Goal: Information Seeking & Learning: Learn about a topic

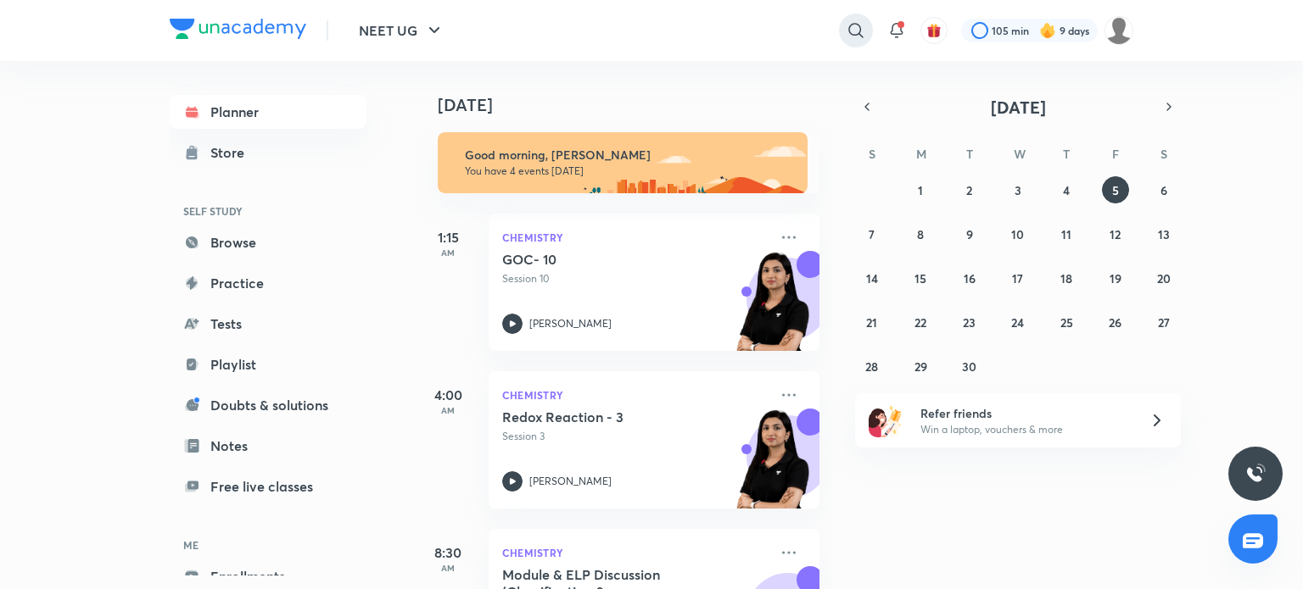
click at [854, 25] on icon at bounding box center [855, 30] width 20 height 20
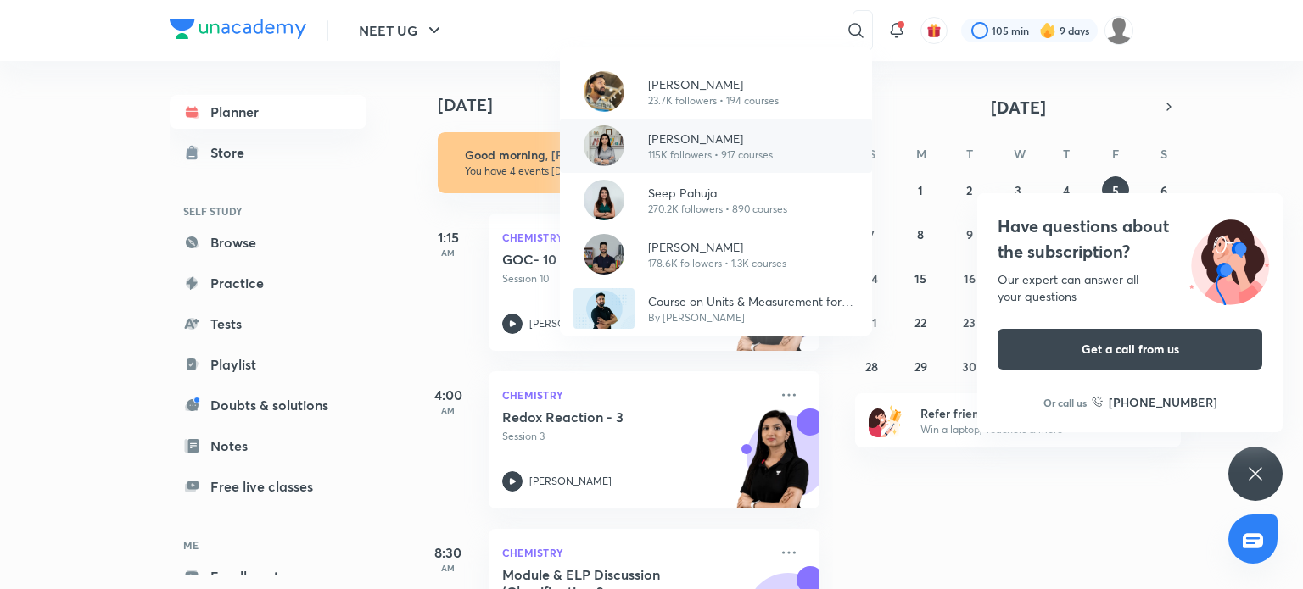
click at [736, 136] on p "[PERSON_NAME]" at bounding box center [710, 139] width 125 height 18
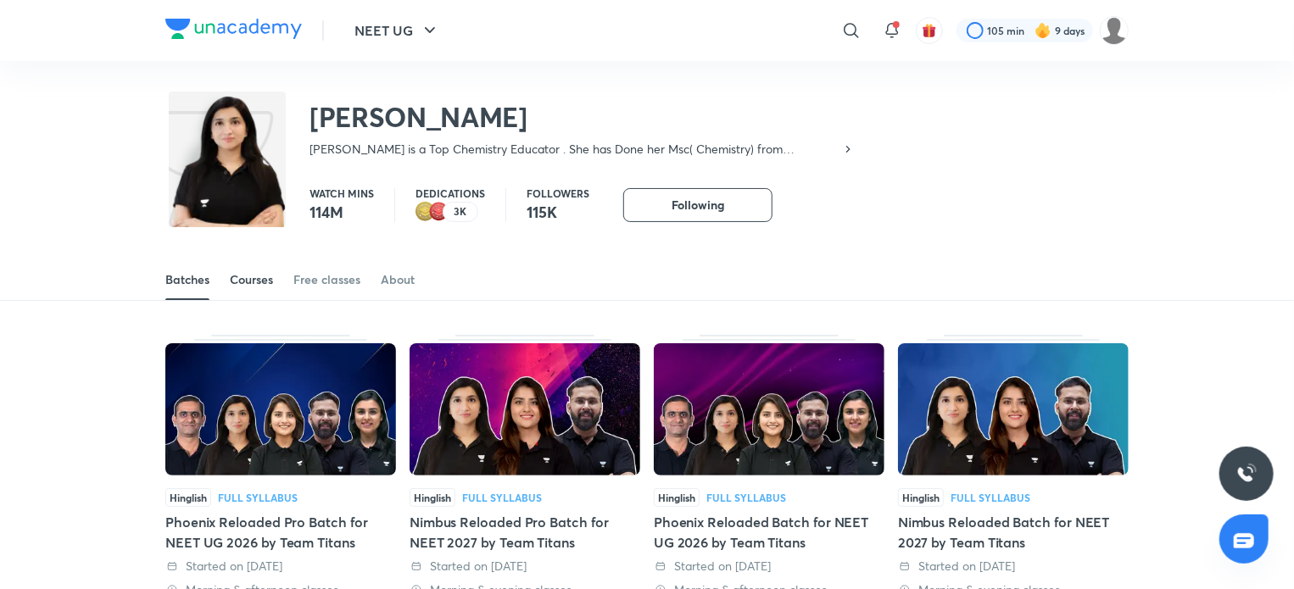
click at [251, 278] on div "Courses" at bounding box center [251, 279] width 43 height 17
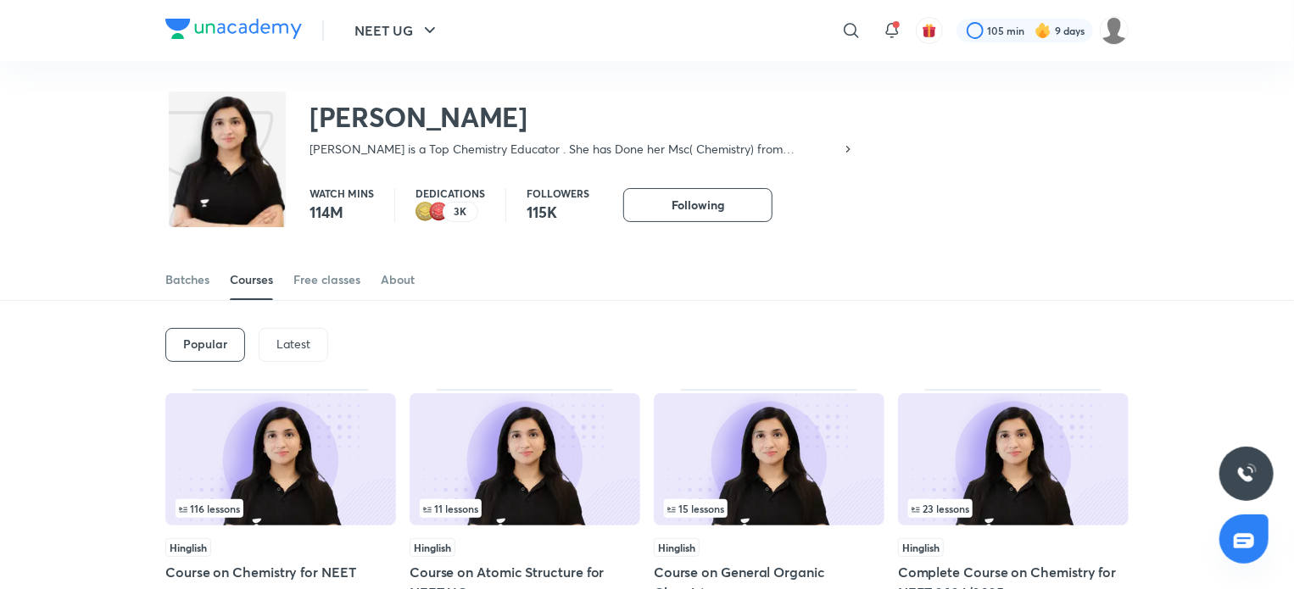
click at [300, 339] on p "Latest" at bounding box center [293, 345] width 34 height 14
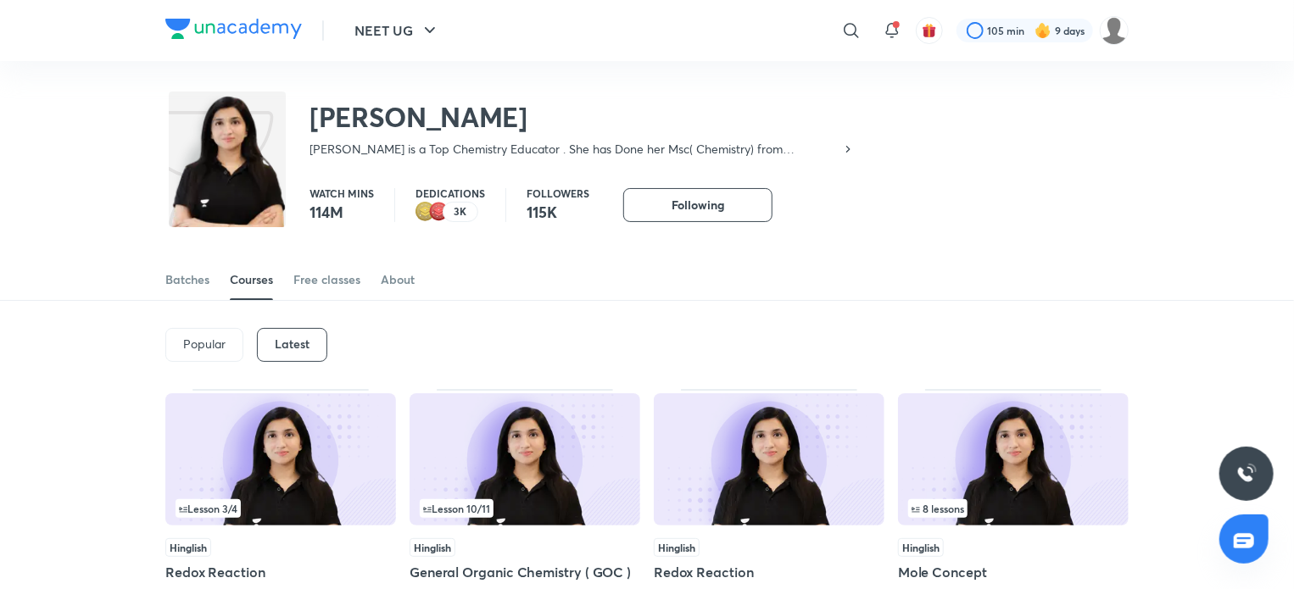
click at [541, 464] on img at bounding box center [525, 459] width 231 height 132
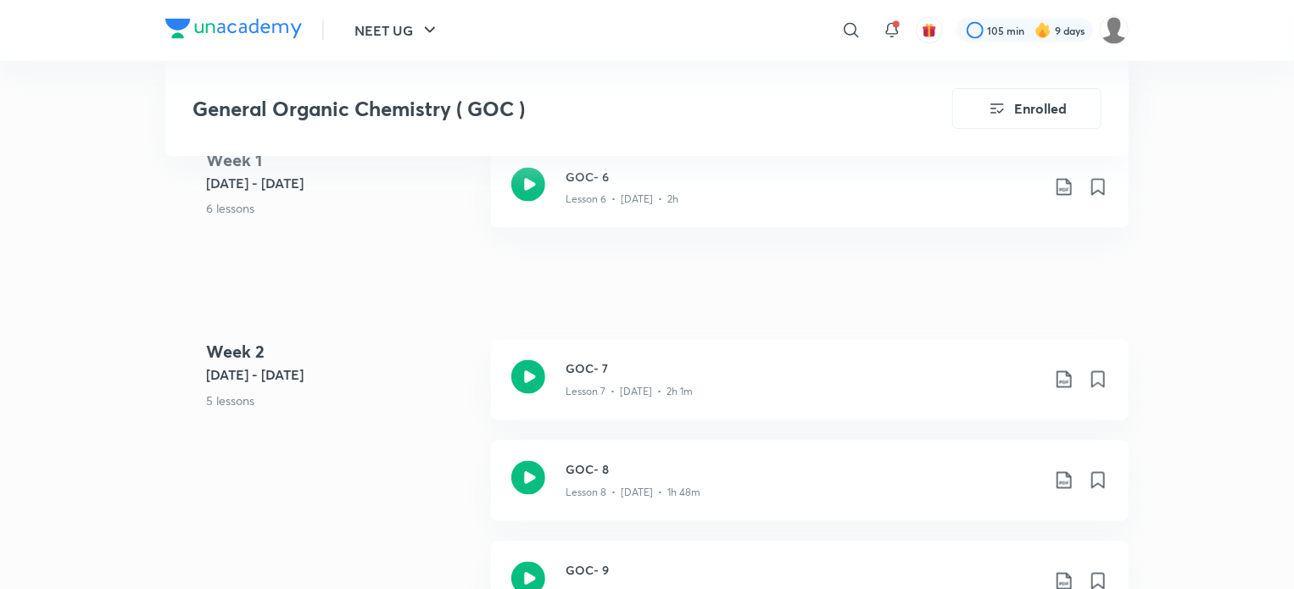
scroll to position [1425, 0]
click at [536, 467] on icon at bounding box center [528, 476] width 34 height 34
